Goal: Find specific page/section: Find specific page/section

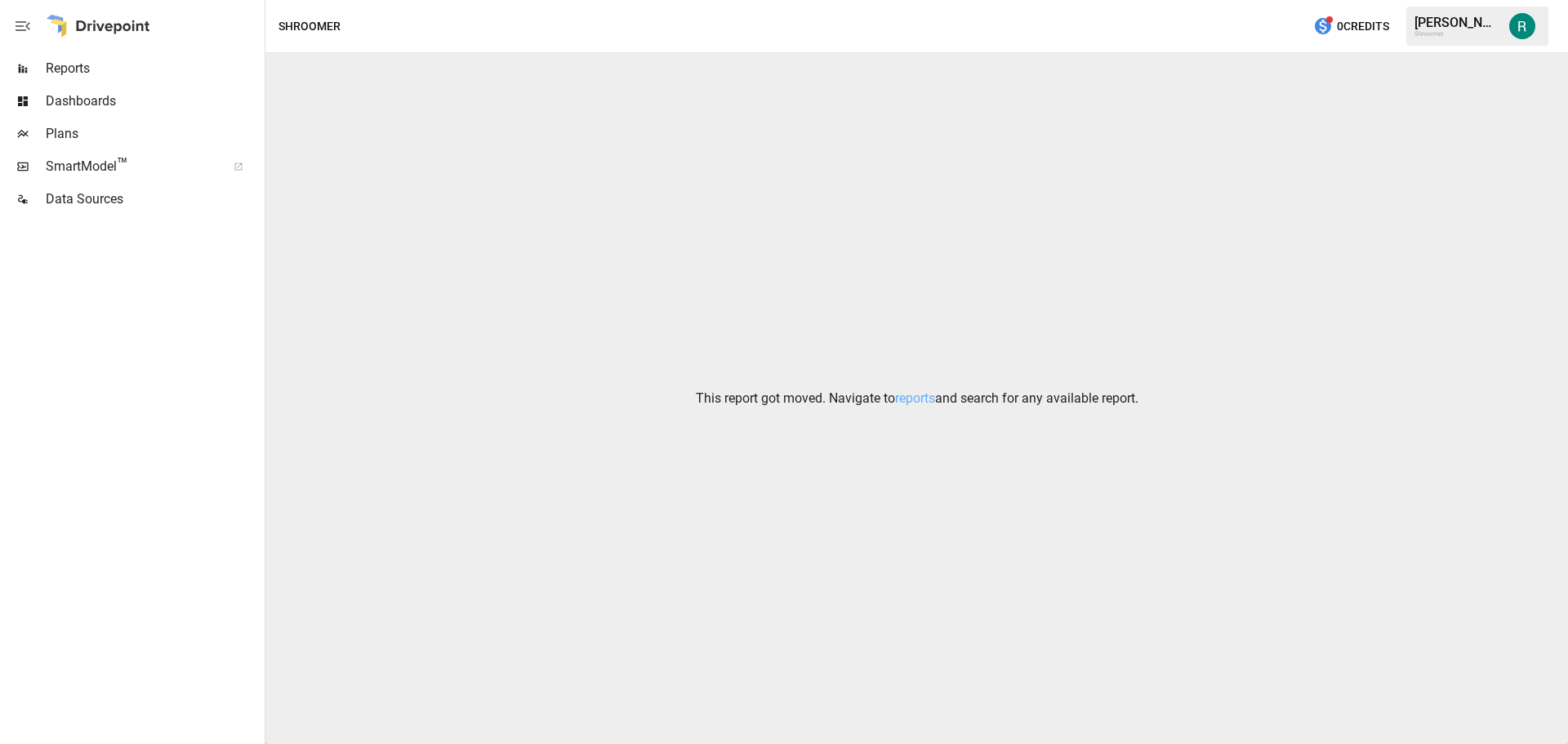
click at [103, 134] on span "Plans" at bounding box center [154, 133] width 216 height 19
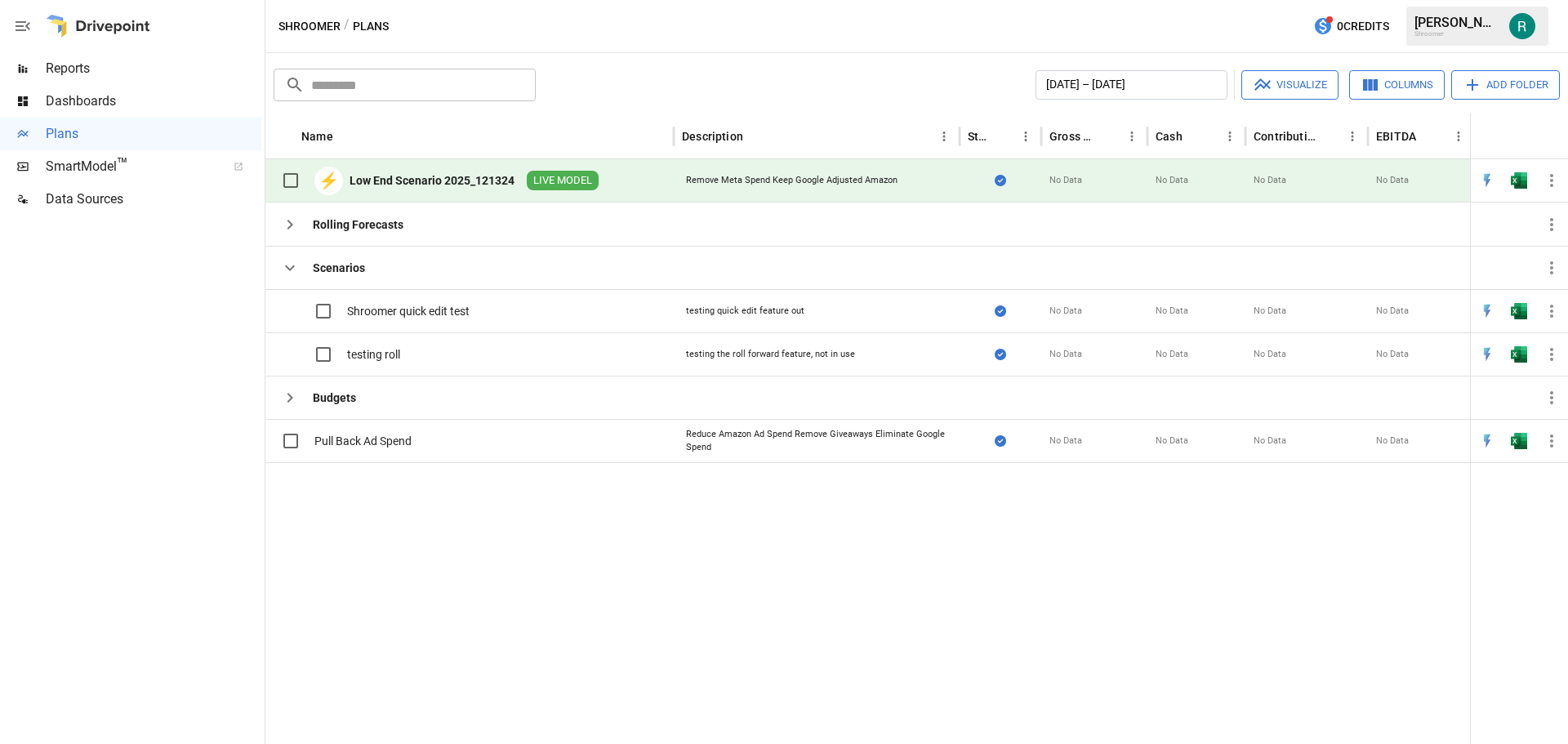
click at [1560, 181] on icon "button" at bounding box center [1551, 180] width 19 height 19
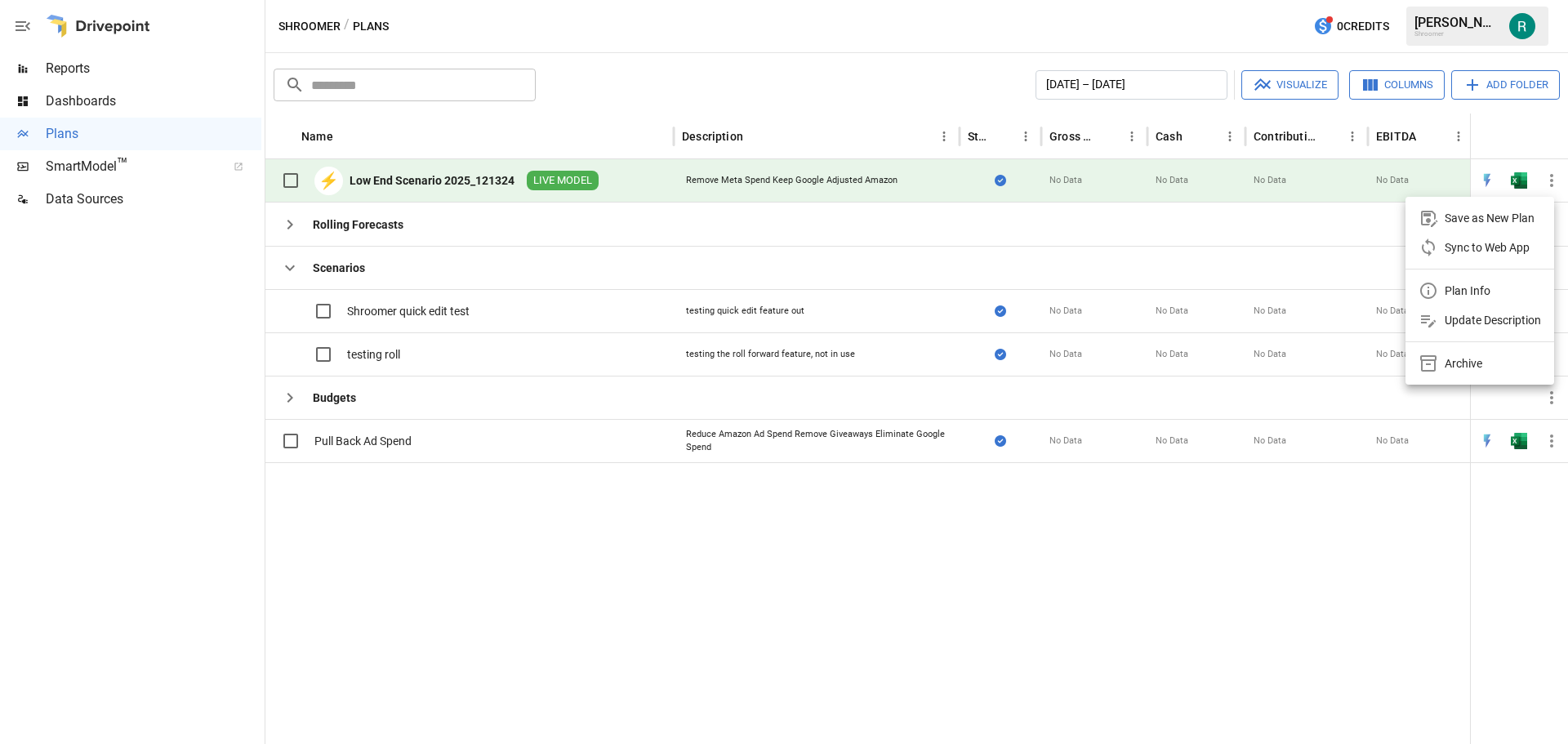
click at [1157, 176] on div at bounding box center [784, 372] width 1568 height 744
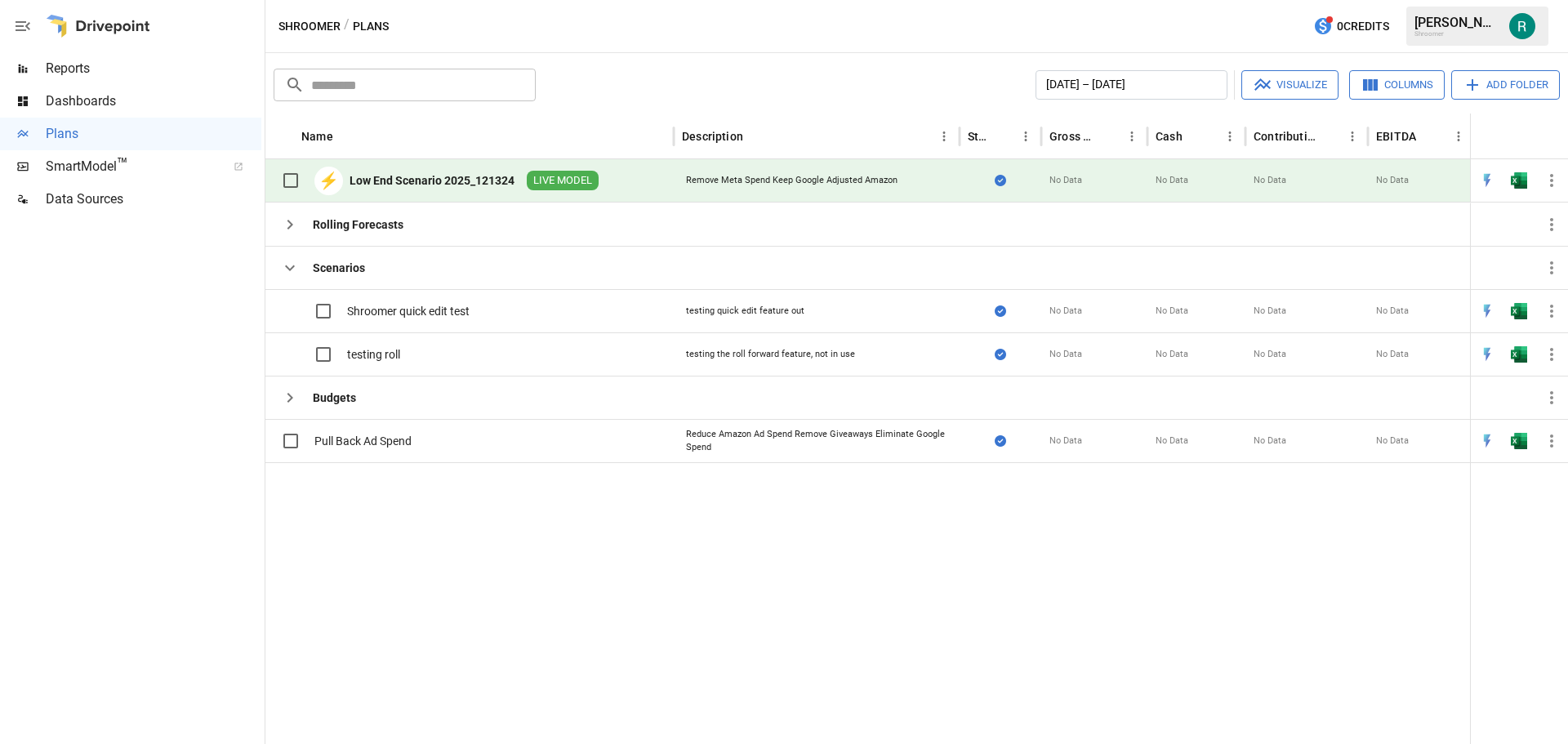
click at [418, 178] on div "Low End Scenario 2025_121324" at bounding box center [432, 181] width 165 height 16
click at [480, 181] on div "Low End Scenario 2025_121324" at bounding box center [432, 181] width 165 height 16
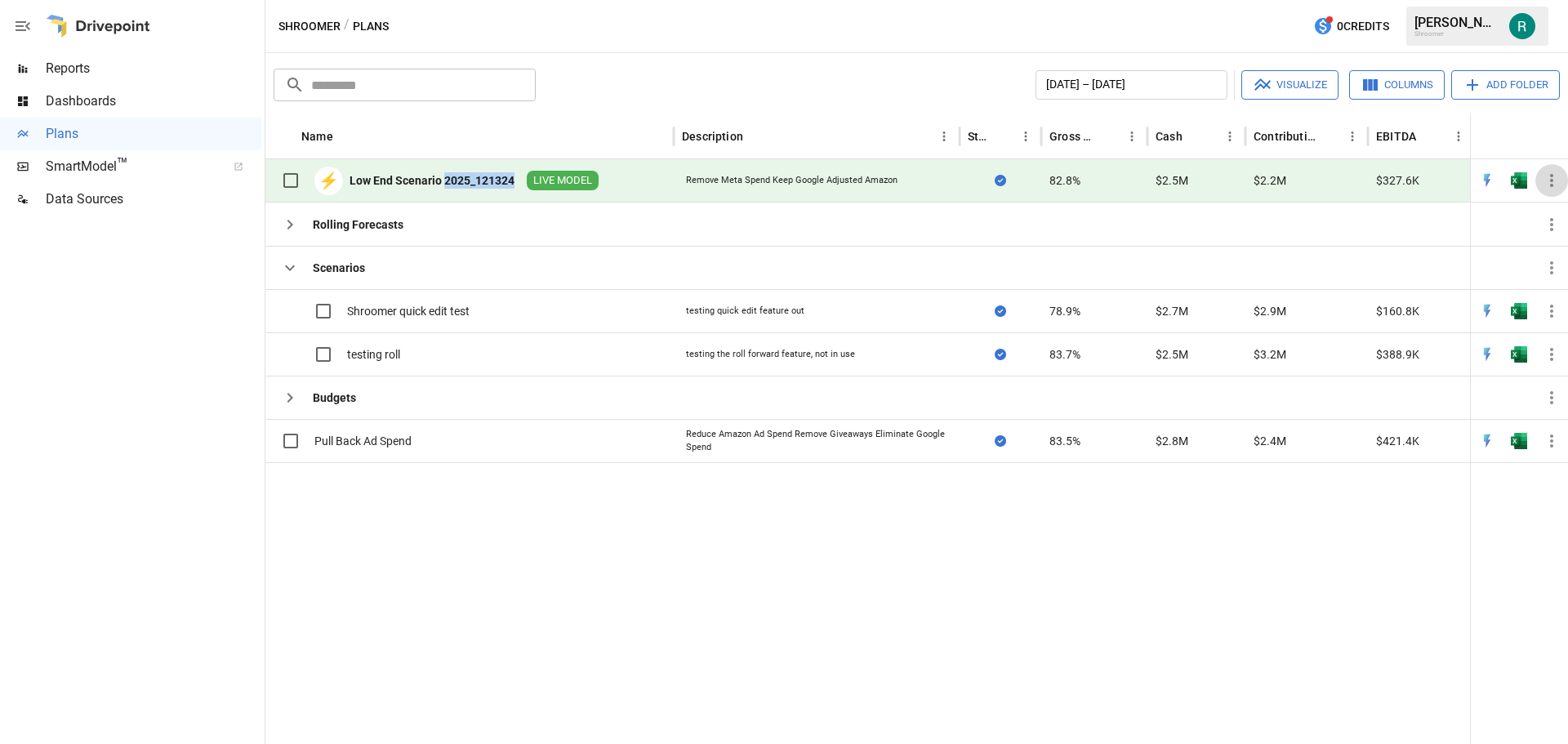
click at [1548, 181] on icon "button" at bounding box center [1551, 180] width 19 height 19
